Goal: Task Accomplishment & Management: Manage account settings

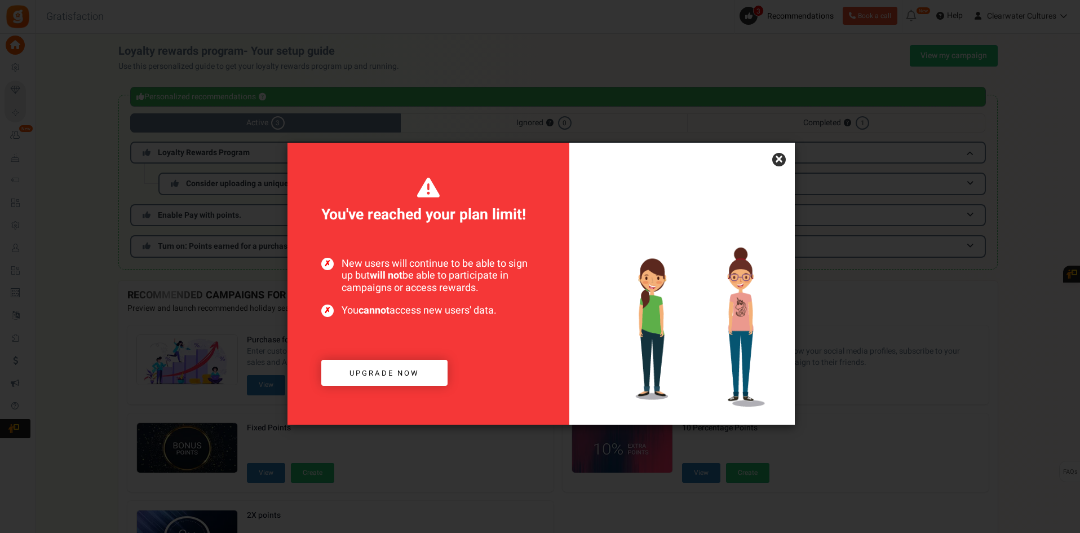
click at [783, 153] on div at bounding box center [681, 284] width 225 height 282
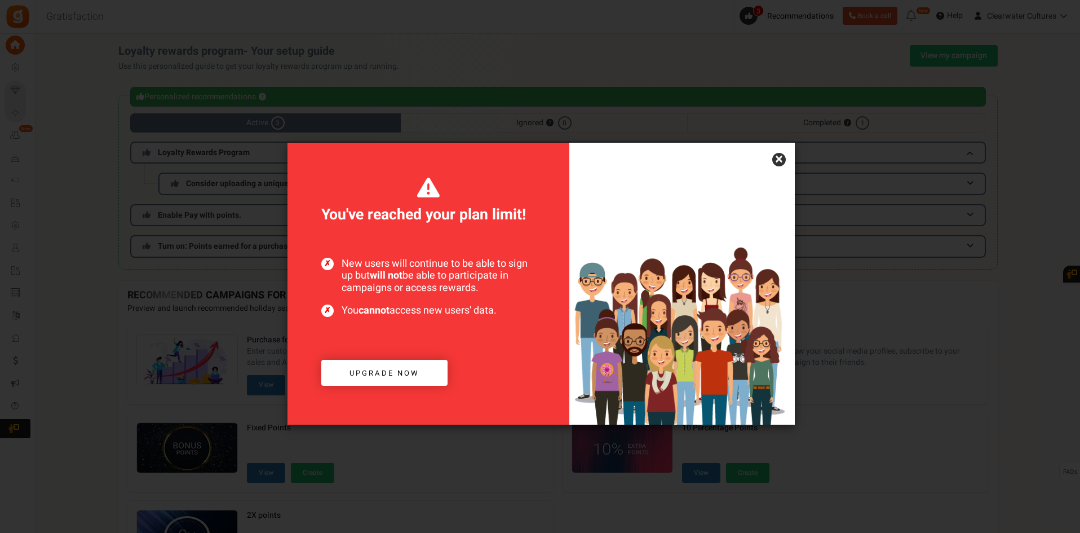
click at [782, 155] on link "×" at bounding box center [779, 160] width 14 height 14
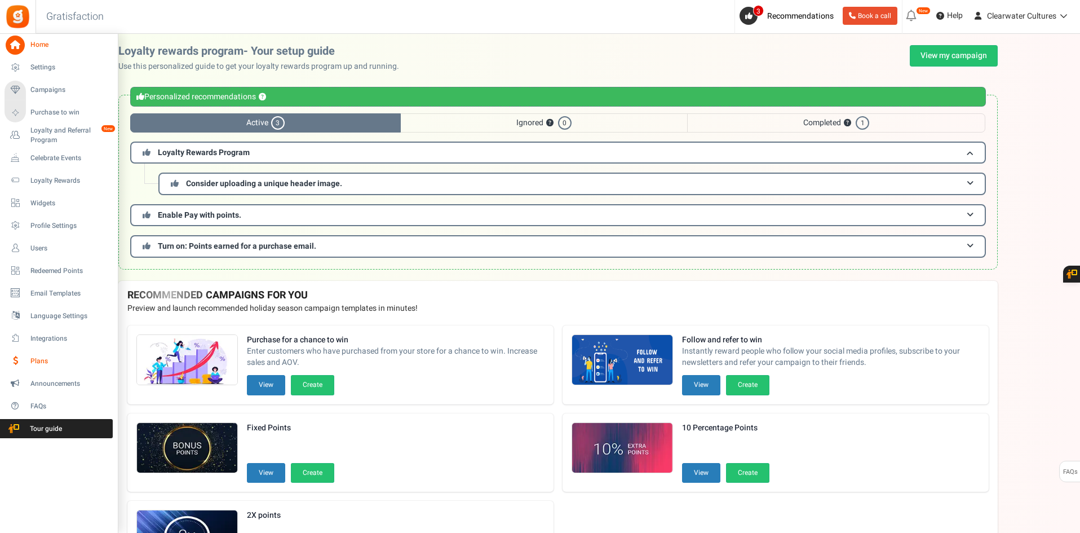
click at [61, 360] on span "Plans" at bounding box center [69, 361] width 79 height 10
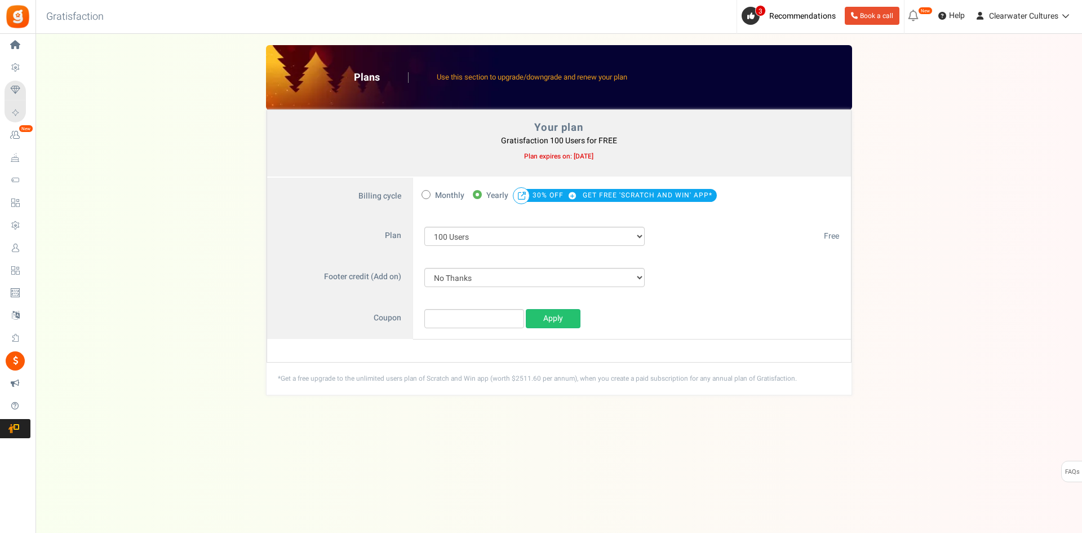
click at [830, 227] on div "$ 0.00 USD / Yearly Paid $0.00 USD / Yearly Paid $ 0.00 USD / Yearly $ 0.00 USD…" at bounding box center [753, 236] width 194 height 42
click at [729, 357] on div "Note : Current subscription will be canceled and new subscription will be activ…" at bounding box center [559, 350] width 584 height 23
drag, startPoint x: 568, startPoint y: 157, endPoint x: 648, endPoint y: 156, distance: 80.1
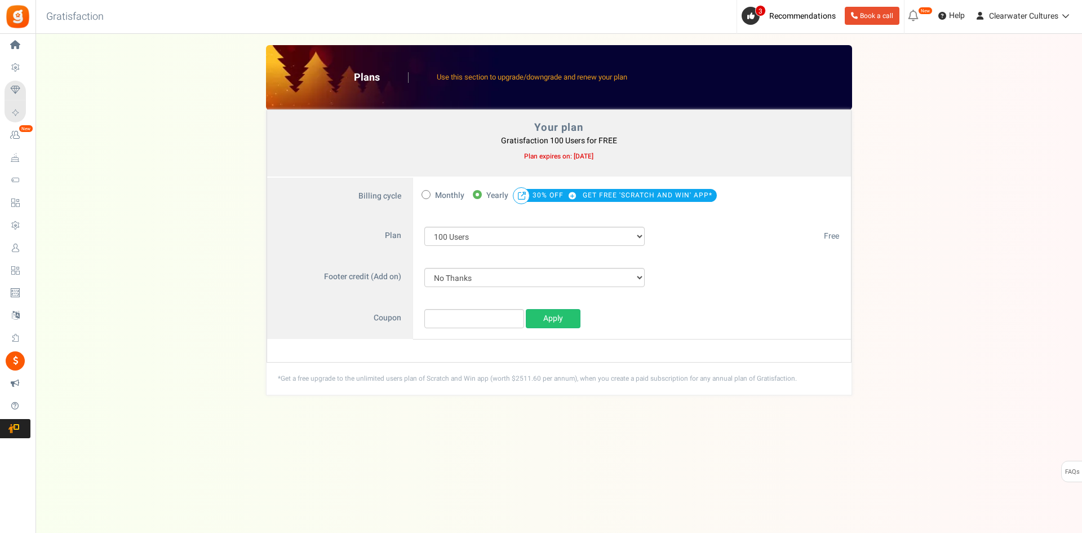
click at [648, 156] on div "Plan expires on: [DATE]" at bounding box center [559, 157] width 560 height 16
copy b "[DATE]"
click at [661, 389] on div "*Get a free upgrade to the unlimited users plan of Scratch and Win app (worth $…" at bounding box center [559, 378] width 585 height 32
drag, startPoint x: 602, startPoint y: 379, endPoint x: 842, endPoint y: 386, distance: 240.2
click at [842, 386] on div "Your plan - Gratisfaction 100 Users : FREE Coupon [[]] Plans Use this section t…" at bounding box center [559, 220] width 1024 height 350
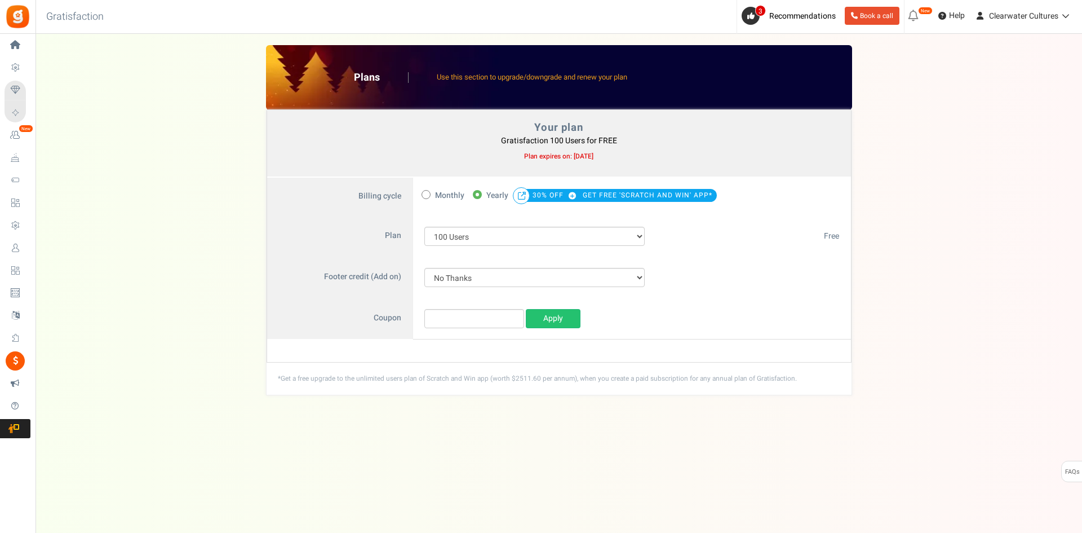
click at [842, 386] on div "*Get a free upgrade to the unlimited users plan of Scratch and Win app (worth $…" at bounding box center [559, 378] width 585 height 32
click at [816, 424] on div "Under maintenance we will be back soon We apologize for any inconvenience. The …" at bounding box center [559, 244] width 1047 height 420
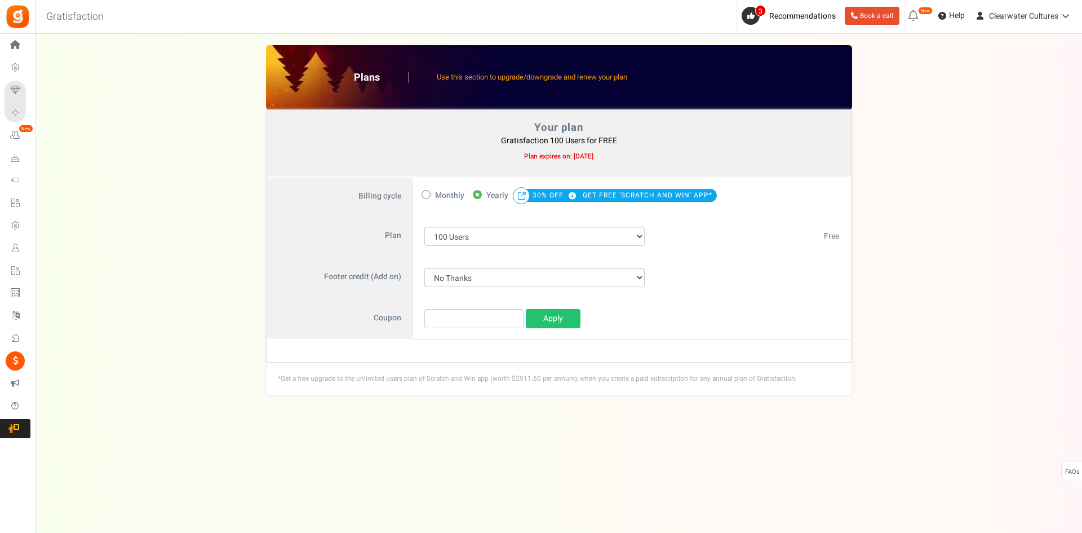
click at [816, 424] on div "Under maintenance we will be back soon We apologize for any inconvenience. The …" at bounding box center [559, 244] width 1047 height 420
click at [848, 391] on div "*Get a free upgrade to the unlimited users plan of Scratch and Win app (worth $…" at bounding box center [559, 378] width 585 height 32
click at [735, 302] on div "- $0 USD / Yearly - $0 USD / Yearly" at bounding box center [753, 319] width 194 height 42
